Goal: Task Accomplishment & Management: Manage account settings

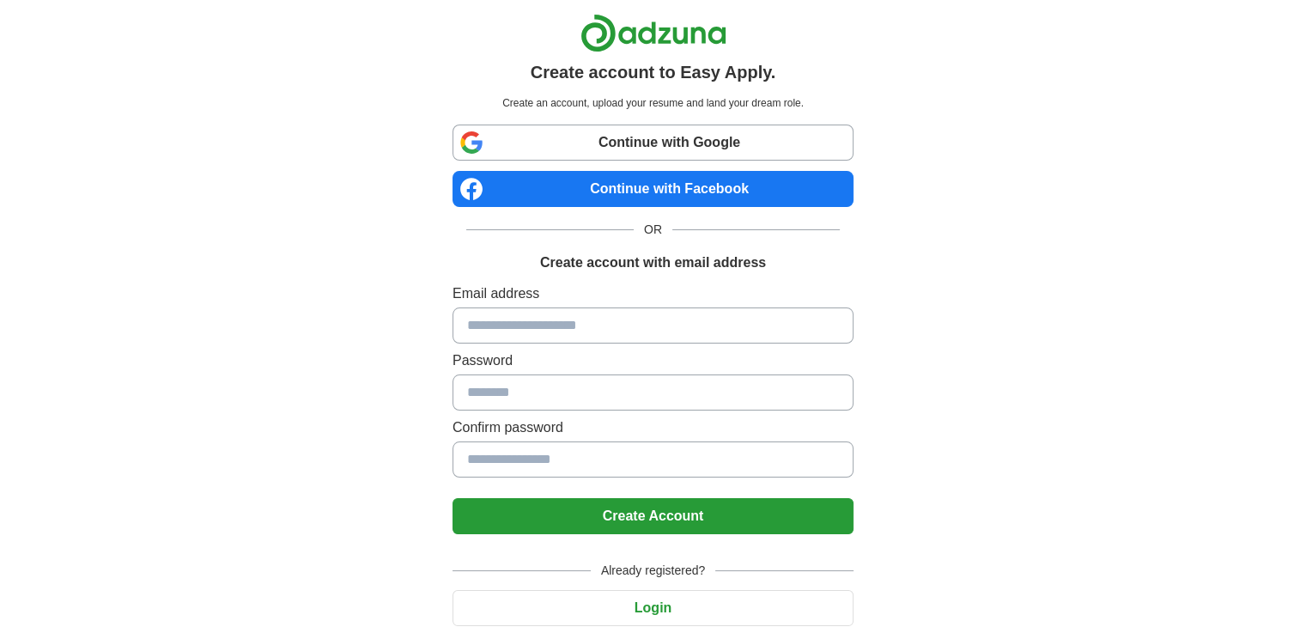
click at [561, 336] on input at bounding box center [652, 325] width 401 height 36
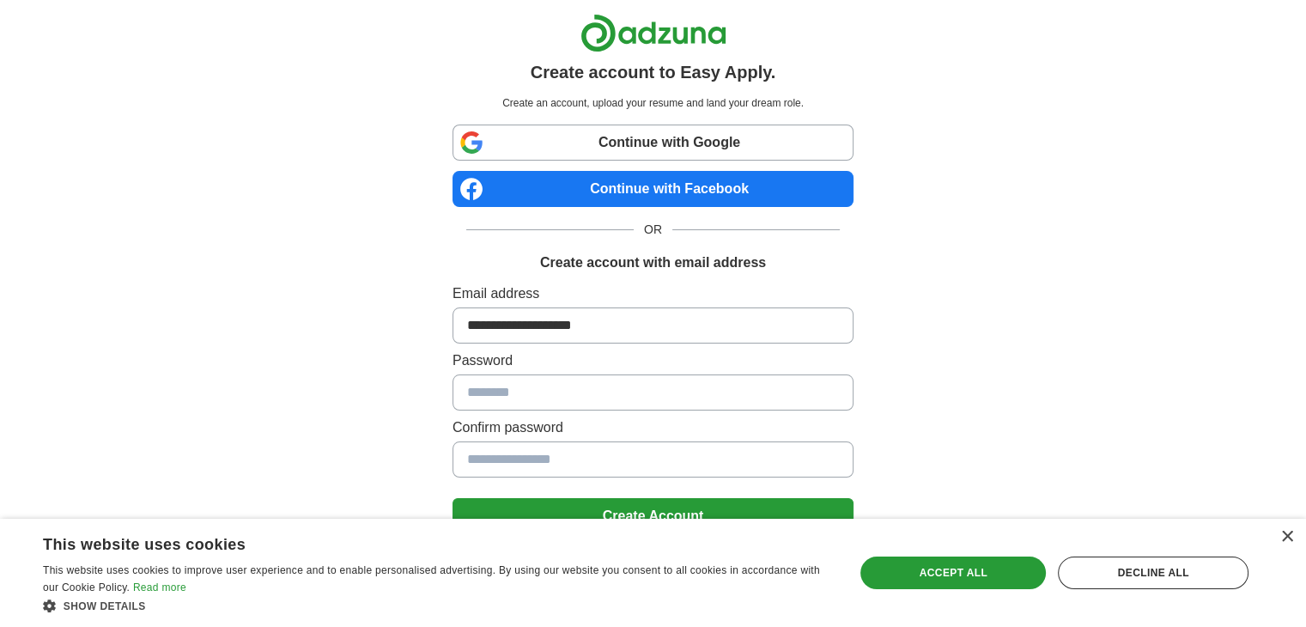
type input "**********"
click at [749, 142] on link "Continue with Google" at bounding box center [652, 142] width 401 height 36
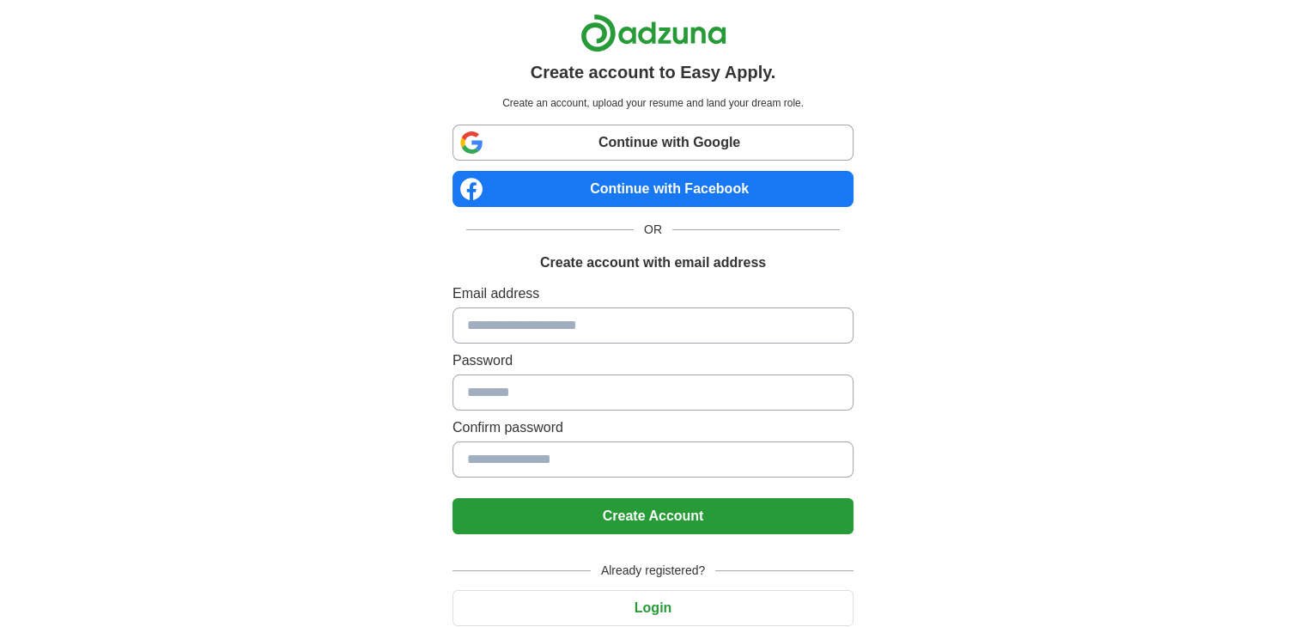
click at [676, 140] on link "Continue with Google" at bounding box center [652, 142] width 401 height 36
